Goal: Task Accomplishment & Management: Use online tool/utility

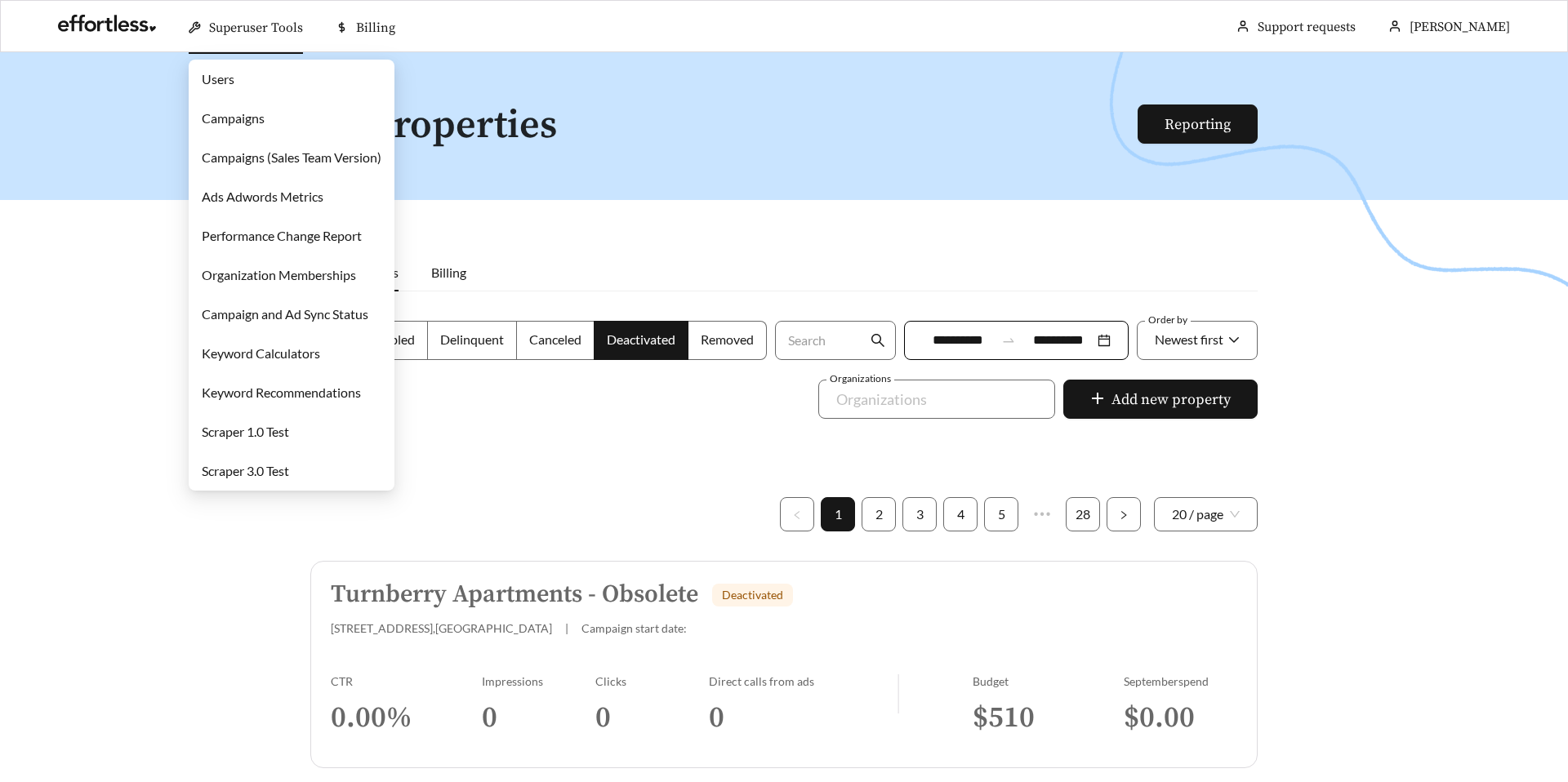
click at [229, 119] on link "Campaigns" at bounding box center [233, 117] width 63 height 16
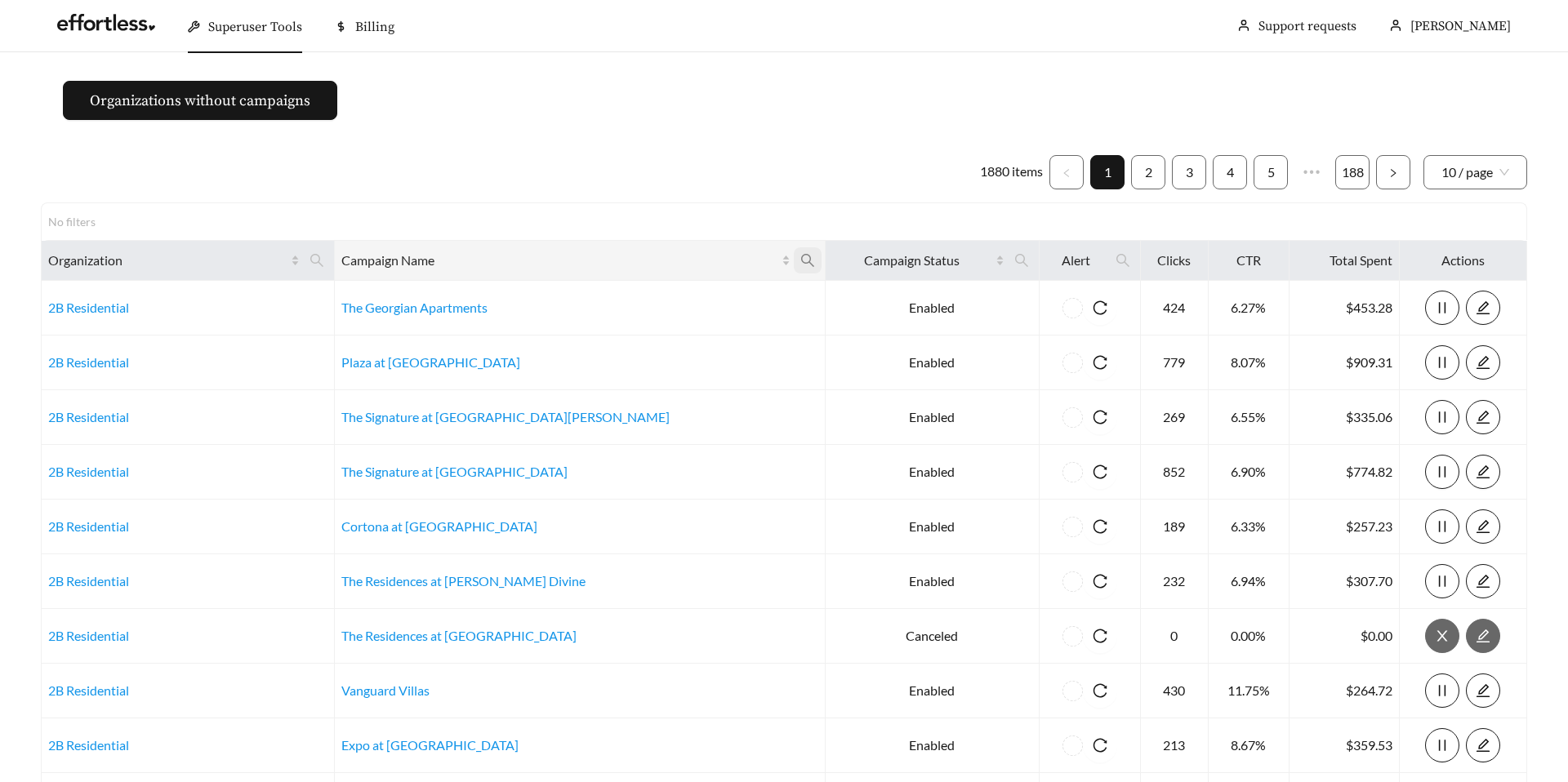
click at [801, 258] on icon "search" at bounding box center [808, 260] width 15 height 15
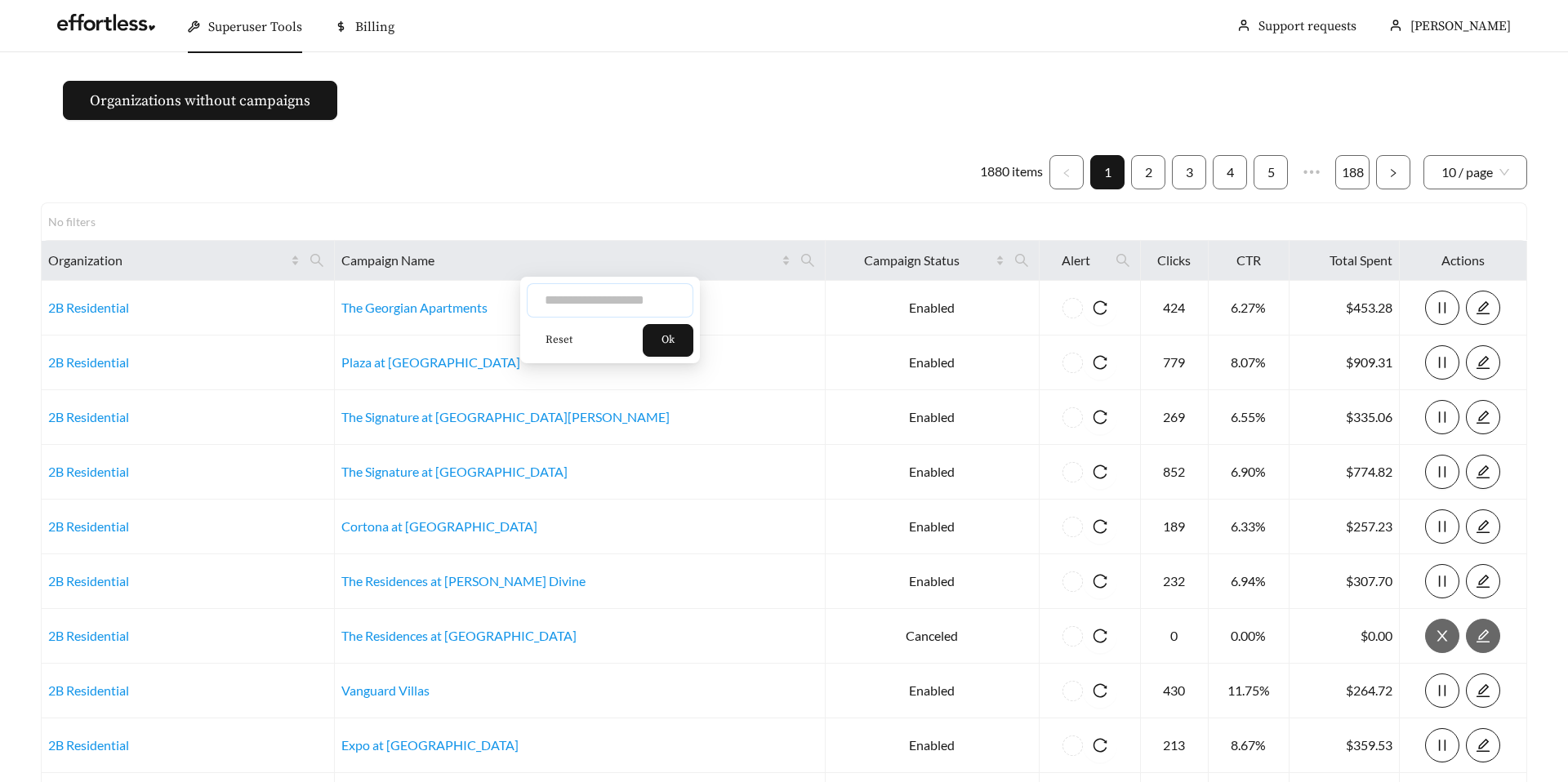
click at [584, 302] on input "text" at bounding box center [610, 300] width 167 height 34
type input "**********"
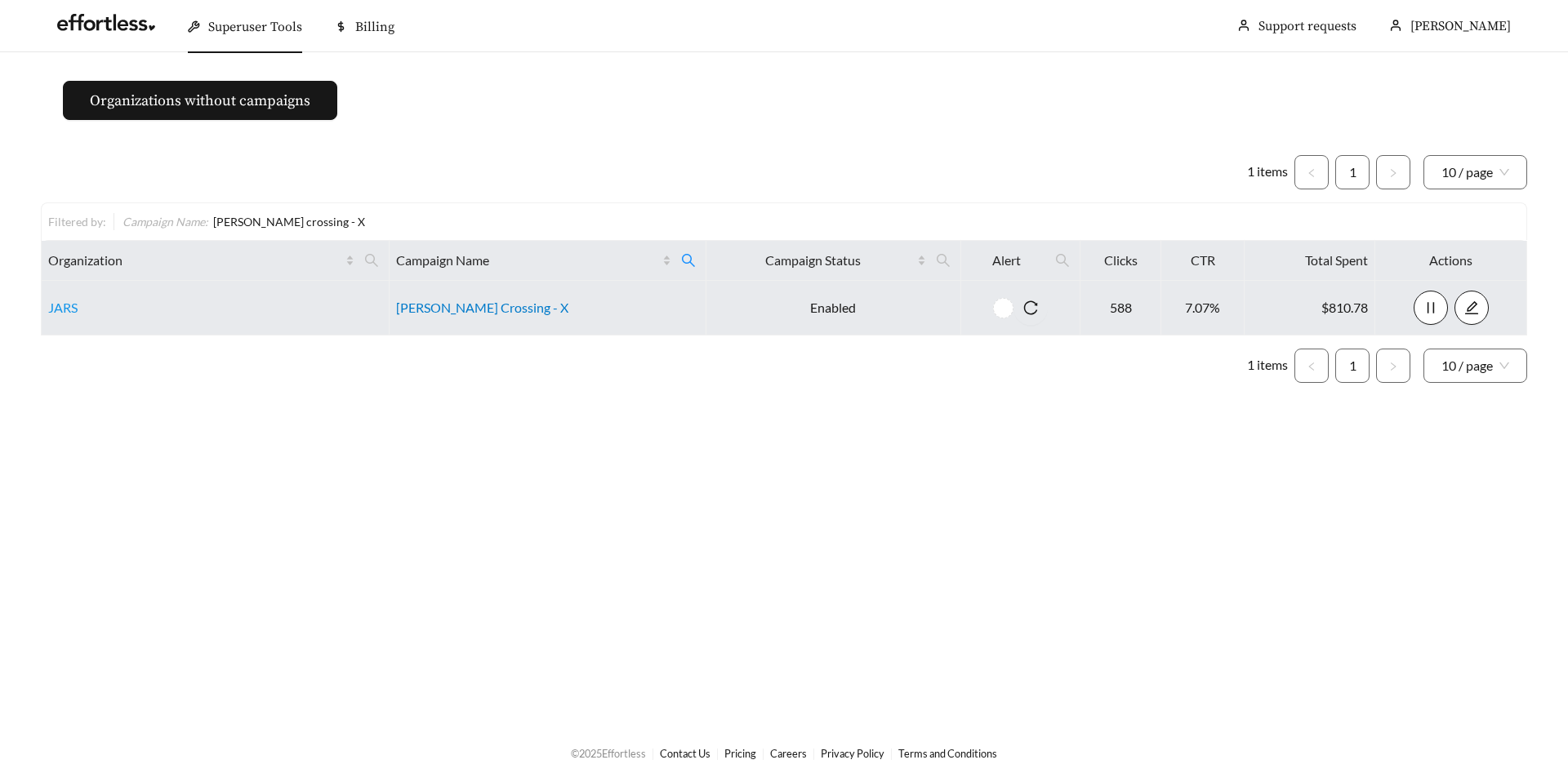
click at [439, 309] on link "[PERSON_NAME] Crossing - X" at bounding box center [482, 307] width 172 height 16
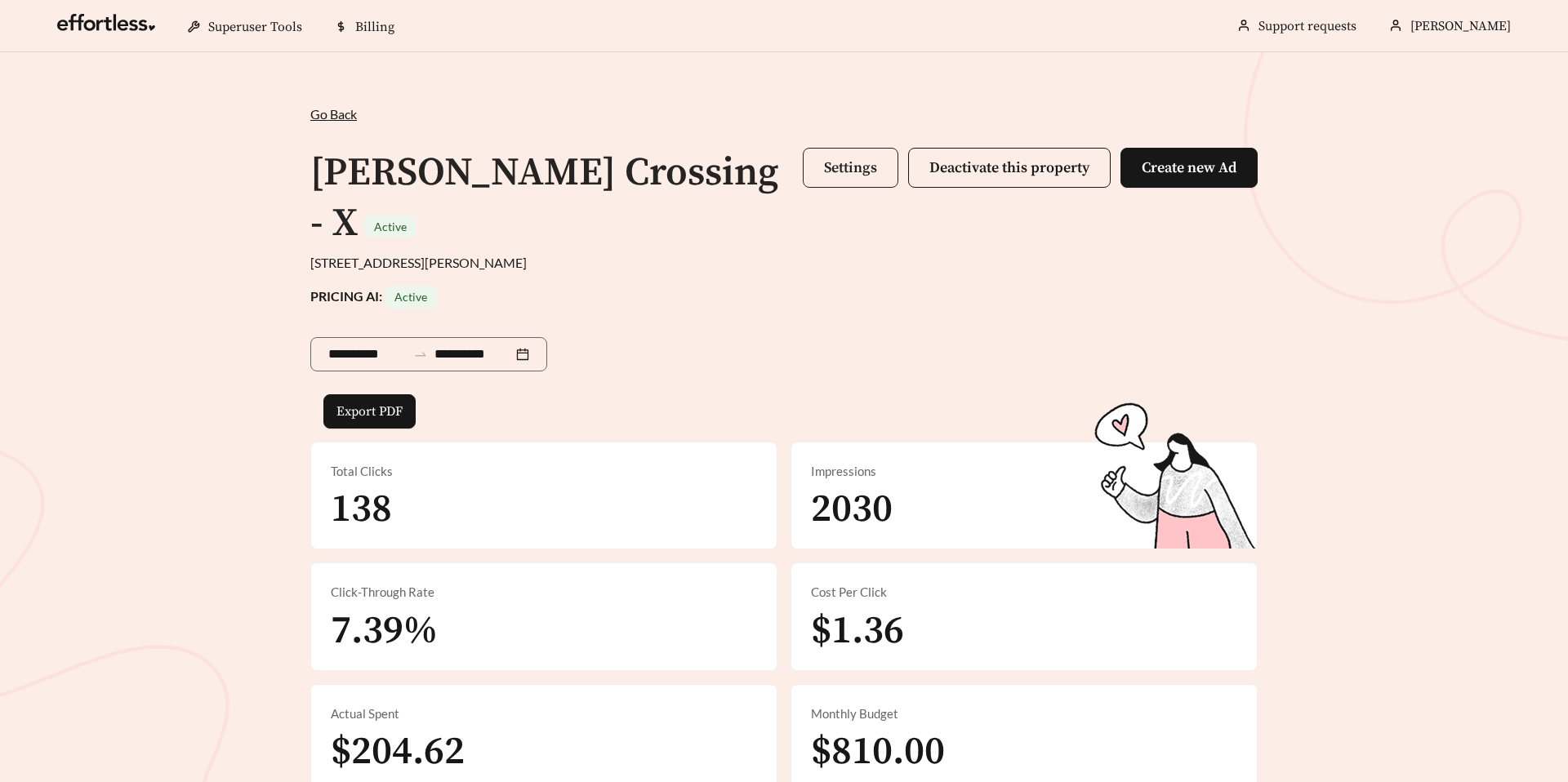
click at [860, 159] on span "Settings" at bounding box center [850, 168] width 53 height 18
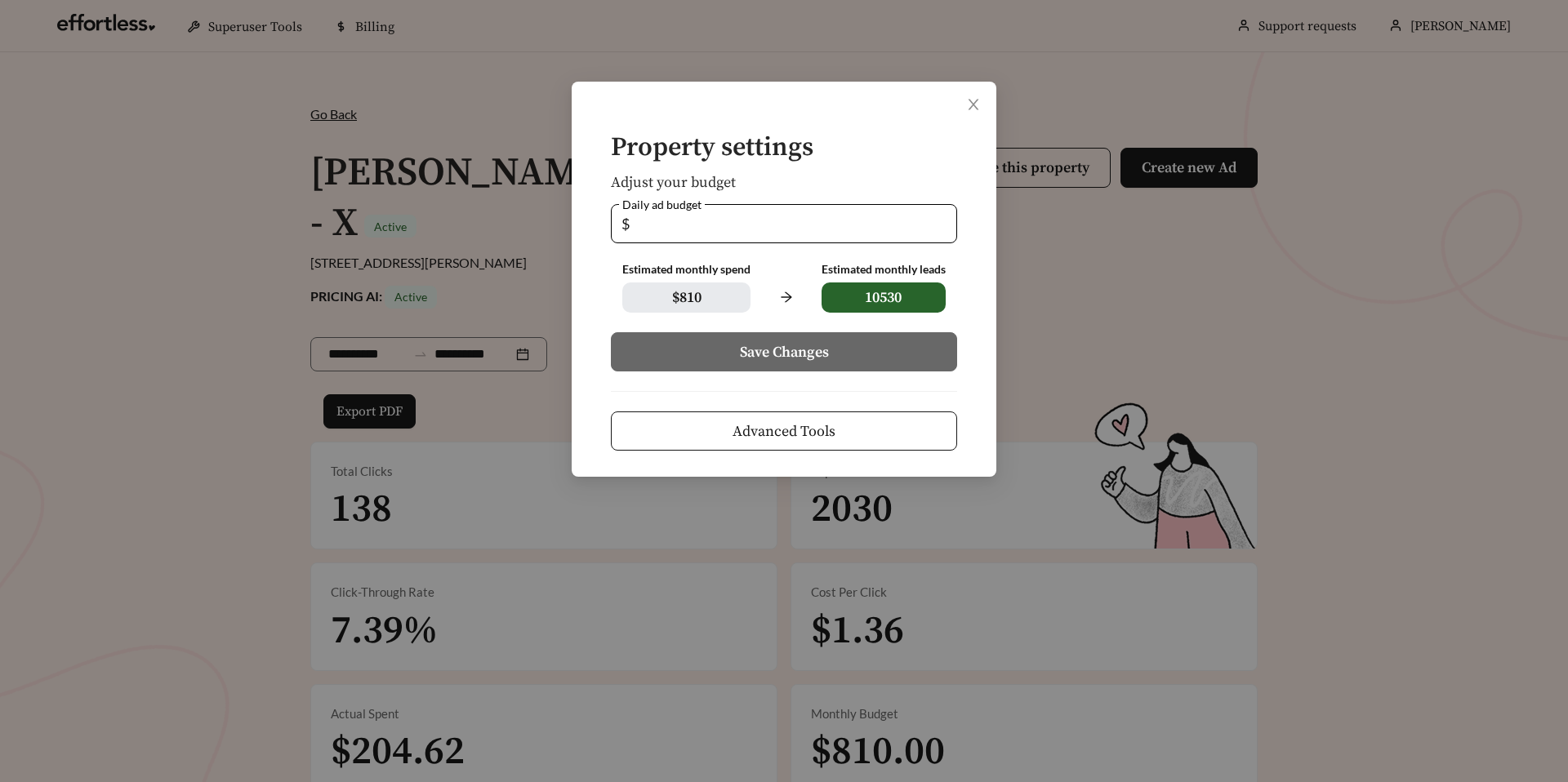
click at [686, 438] on button "Advanced Tools" at bounding box center [784, 431] width 347 height 39
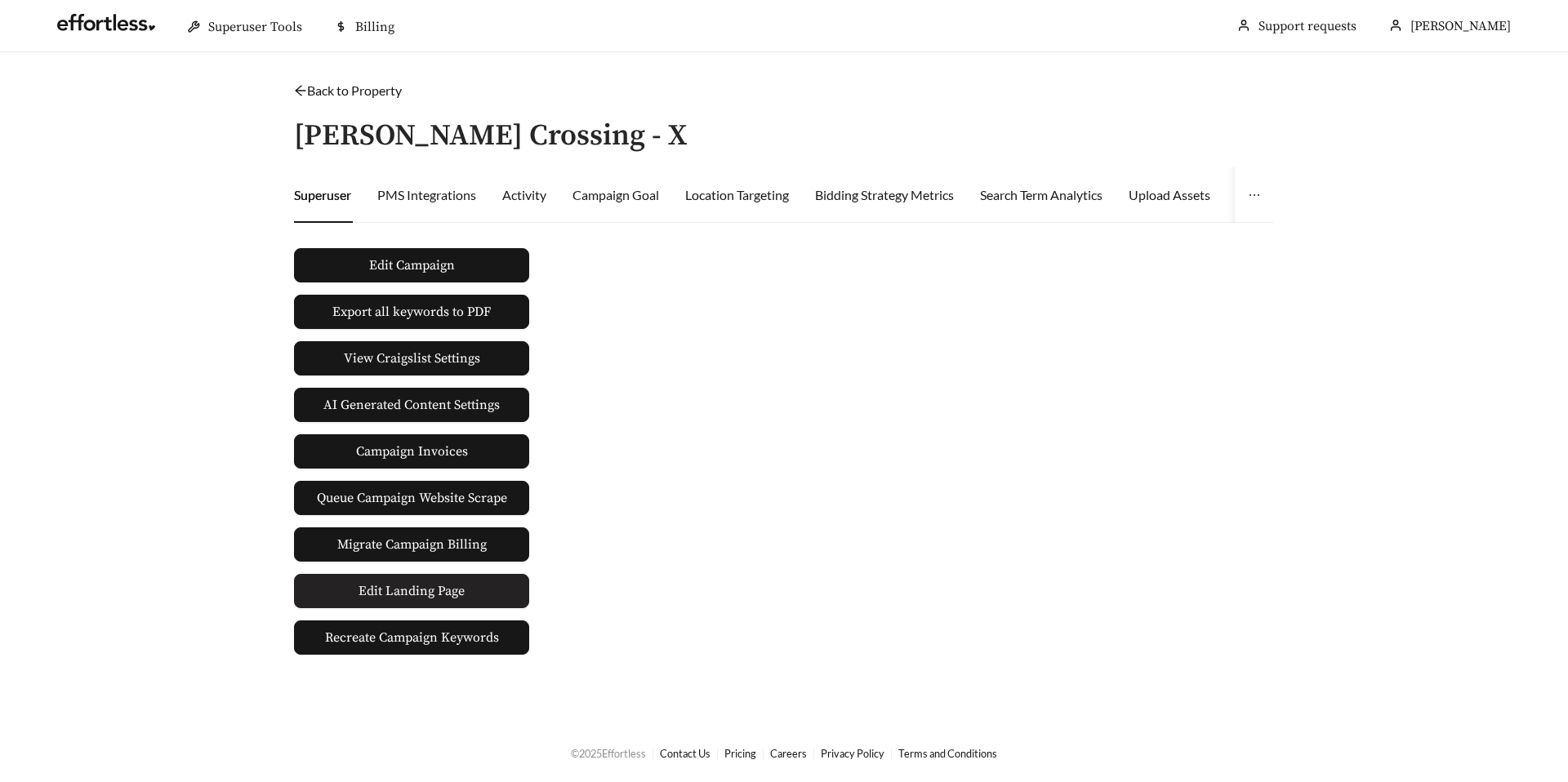
click at [388, 587] on span "Edit Landing Page" at bounding box center [412, 591] width 106 height 33
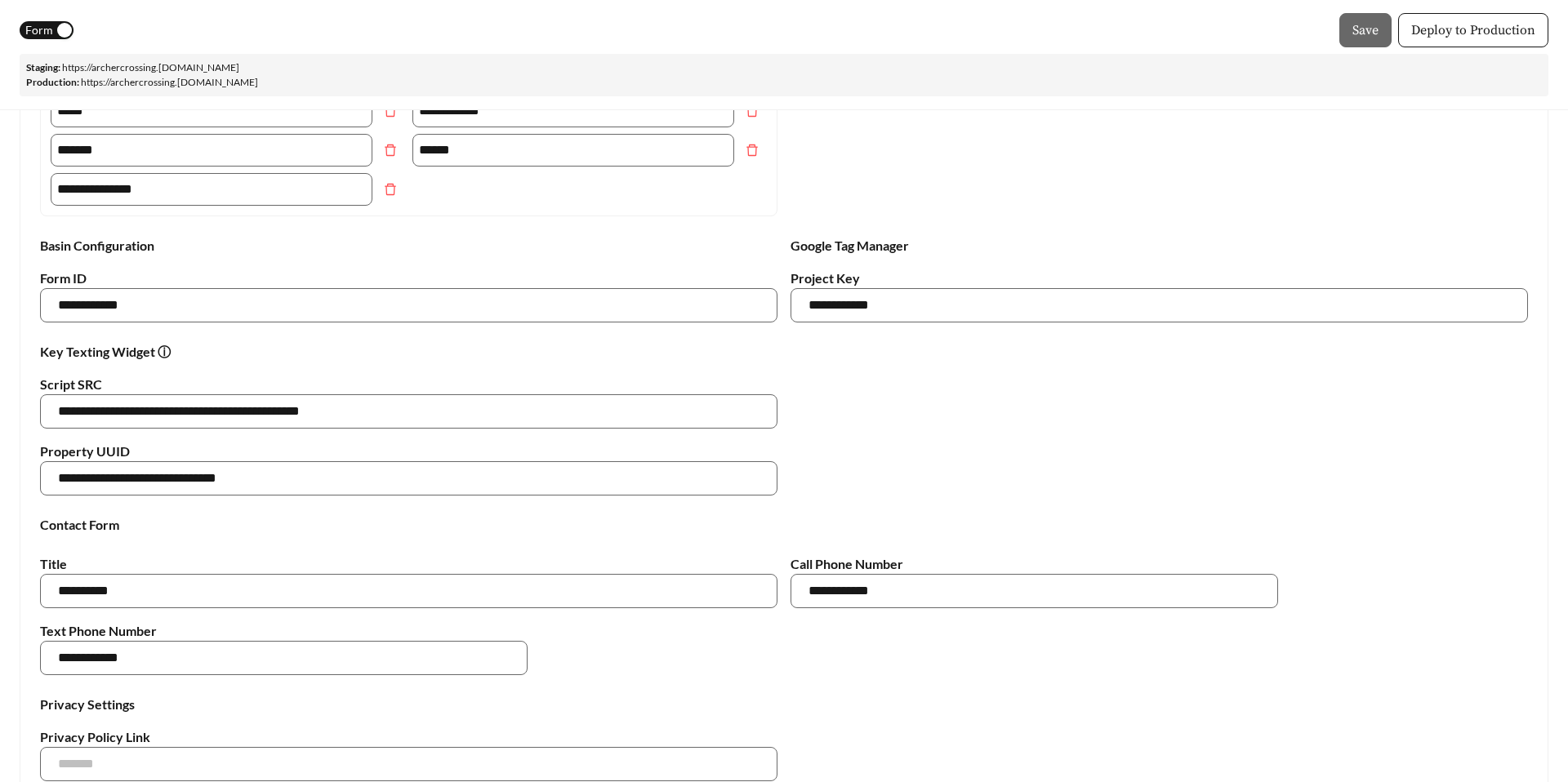
scroll to position [2179, 0]
